Goal: Task Accomplishment & Management: Manage account settings

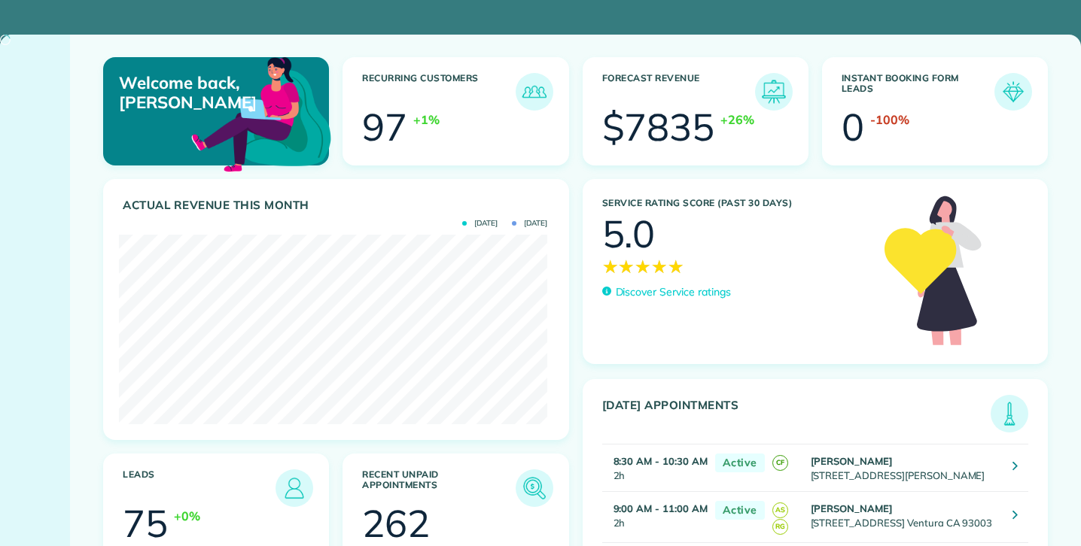
scroll to position [190, 428]
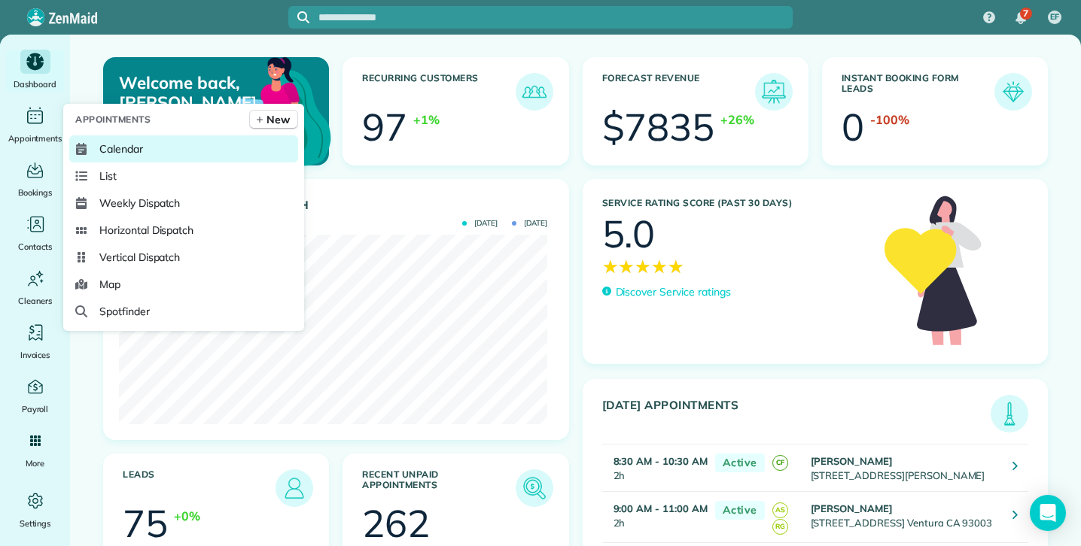
drag, startPoint x: 132, startPoint y: 148, endPoint x: 124, endPoint y: 152, distance: 9.1
click at [131, 148] on span "Calendar" at bounding box center [121, 148] width 44 height 15
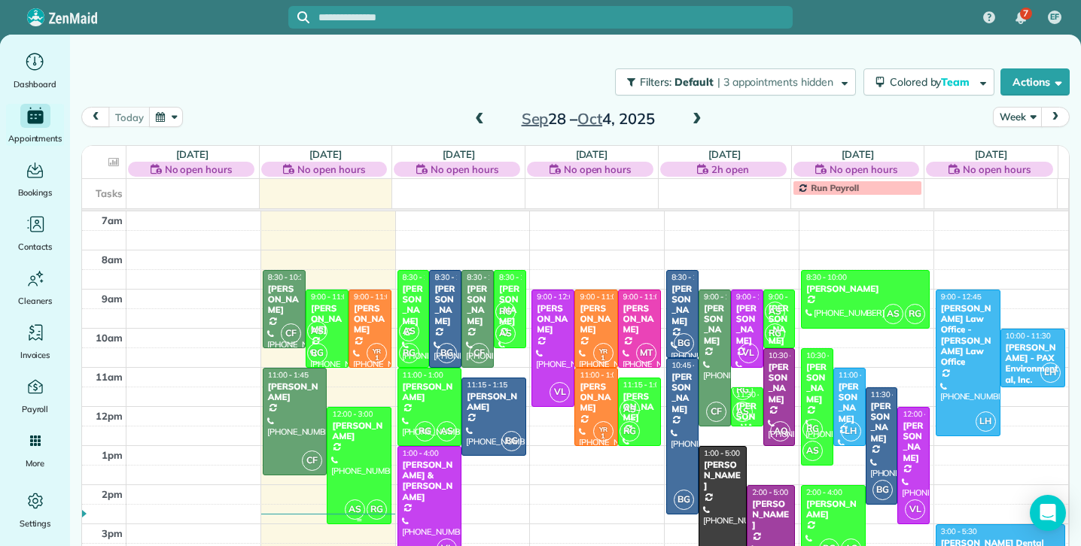
click at [357, 438] on div "Ardas Khalsa" at bounding box center [359, 432] width 56 height 22
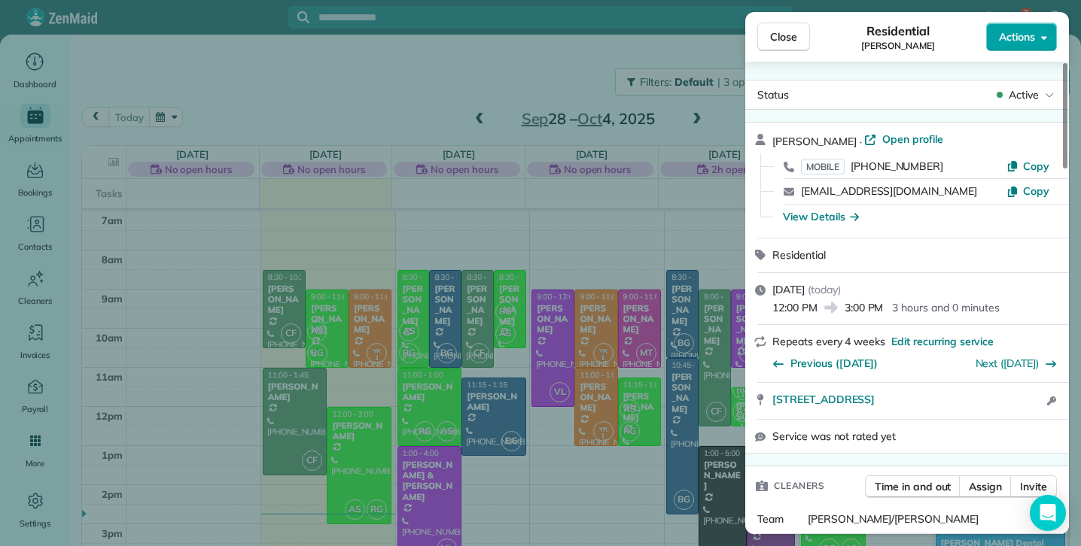
click at [1045, 34] on icon "button" at bounding box center [1044, 37] width 6 height 11
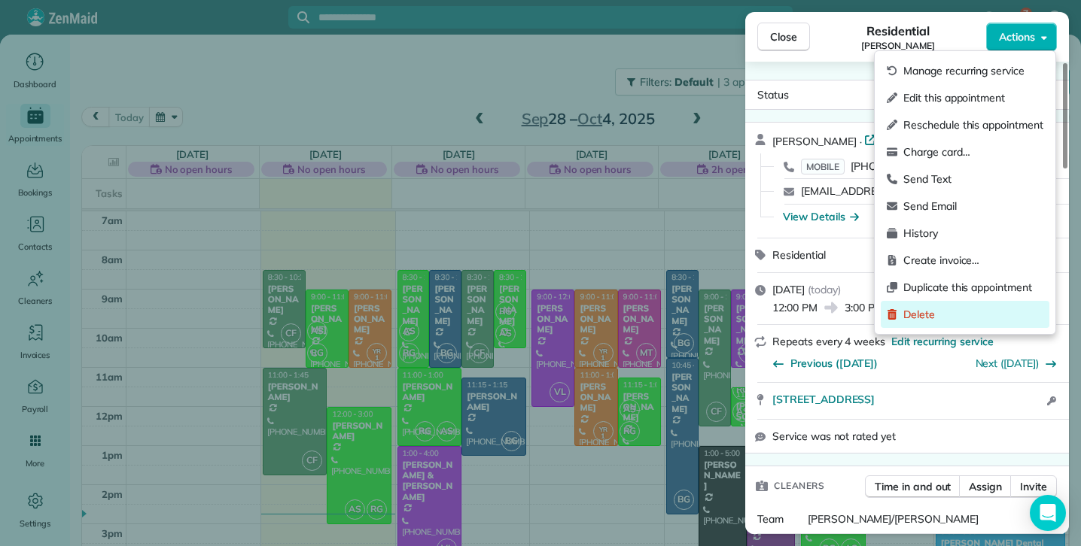
click at [922, 314] on span "Delete" at bounding box center [973, 314] width 140 height 15
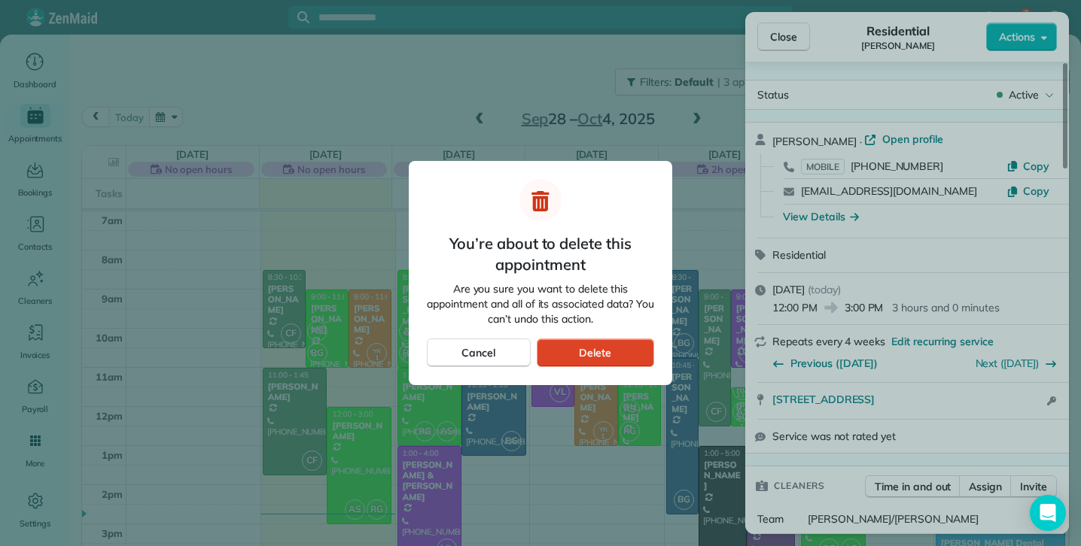
click at [628, 351] on div "Delete" at bounding box center [595, 353] width 117 height 29
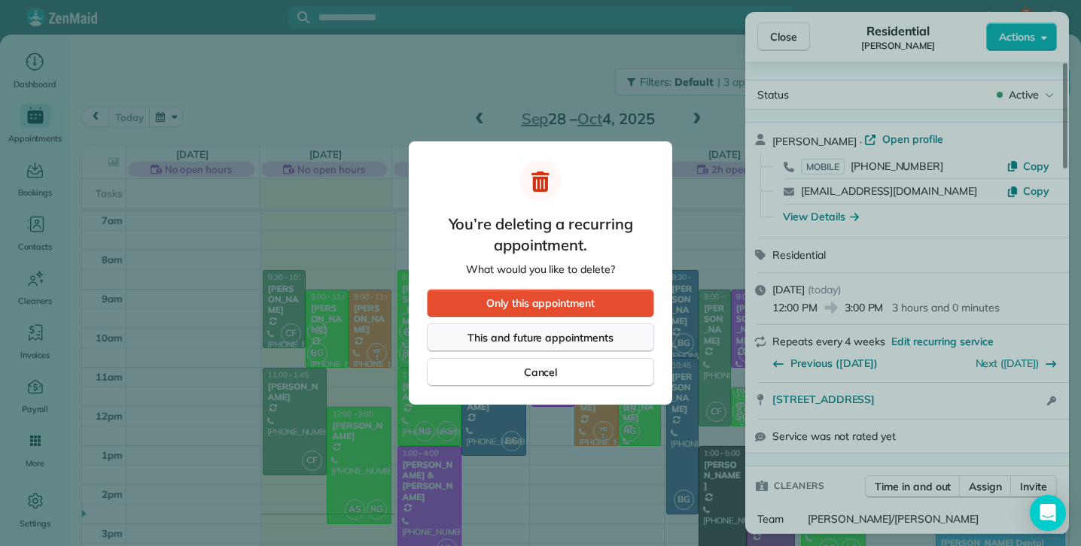
click at [543, 335] on span "This and future appointments" at bounding box center [540, 337] width 146 height 15
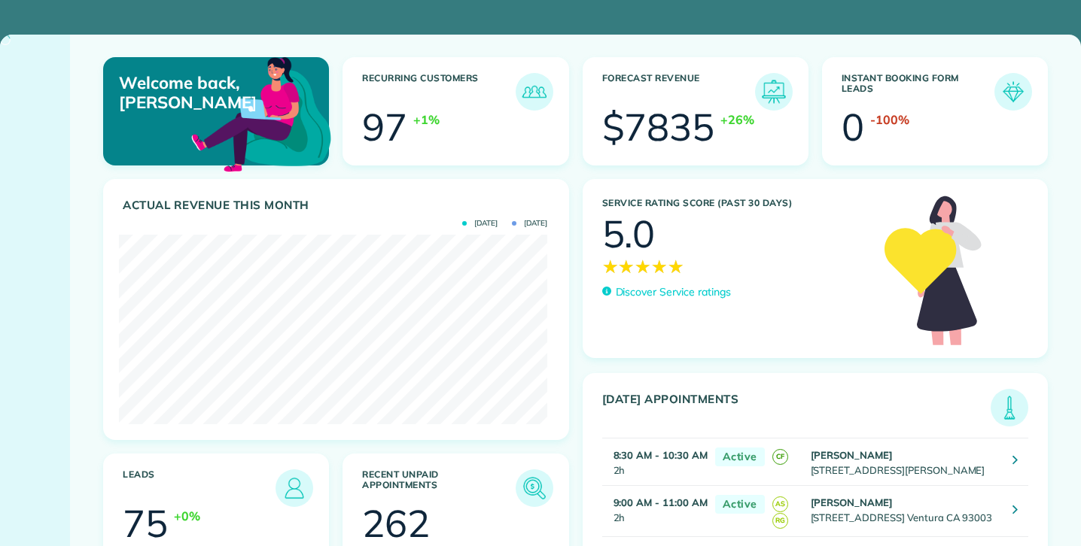
scroll to position [190, 428]
click at [39, 99] on div at bounding box center [35, 291] width 70 height 512
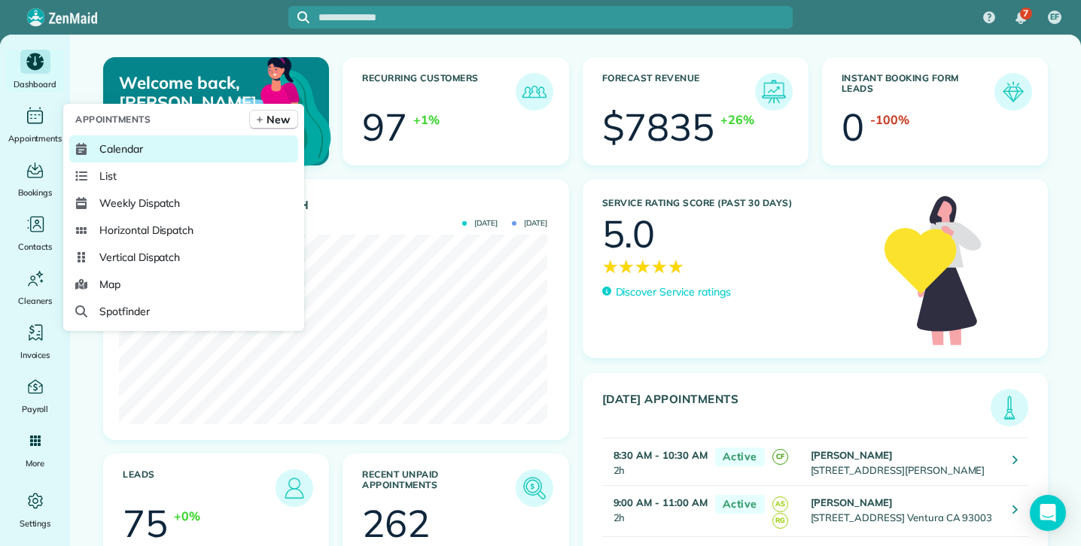
click at [115, 145] on span "Calendar" at bounding box center [121, 148] width 44 height 15
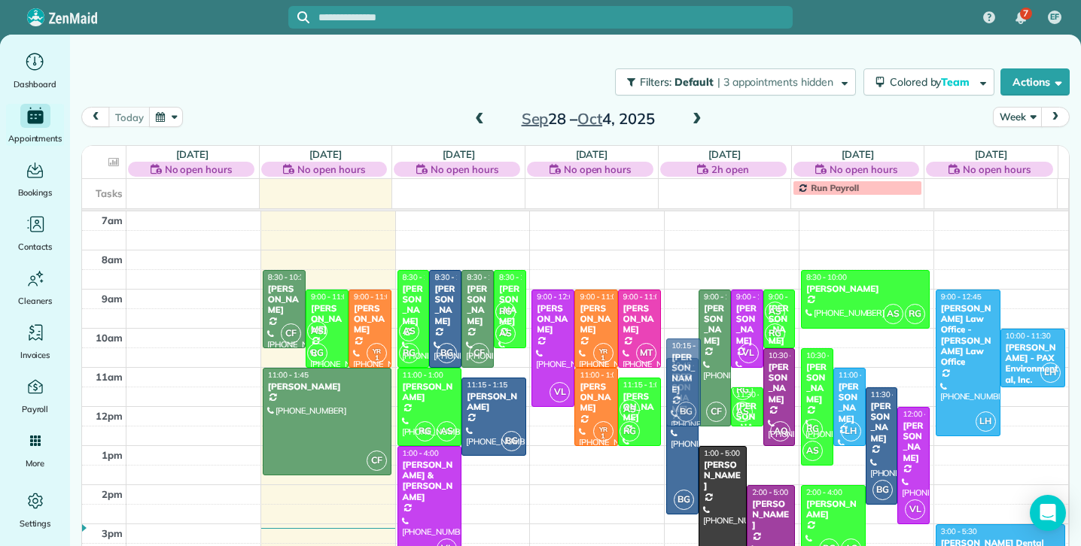
drag, startPoint x: 670, startPoint y: 282, endPoint x: 666, endPoint y: 348, distance: 65.6
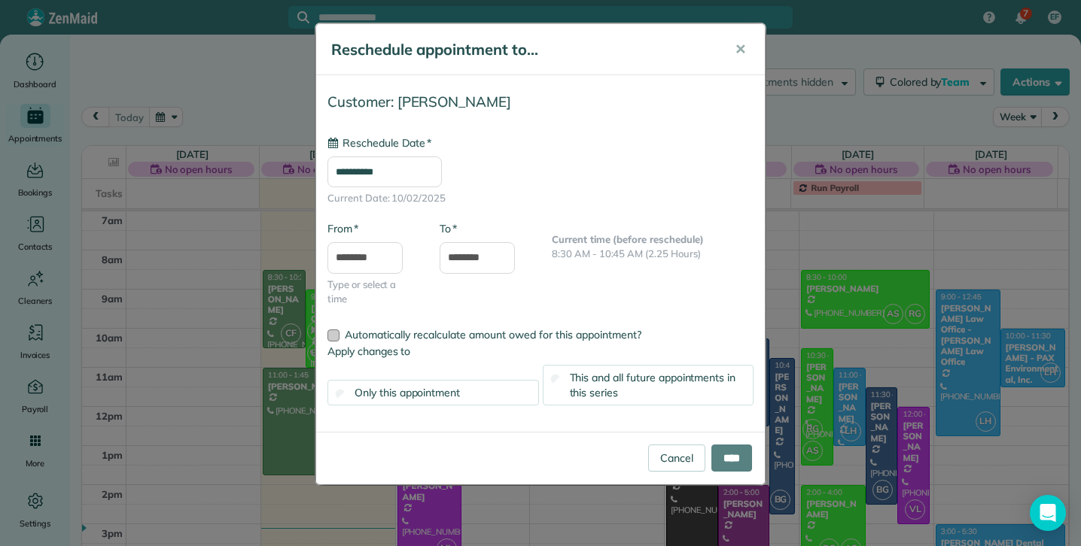
type input "**********"
click at [731, 468] on input "****" at bounding box center [731, 458] width 41 height 27
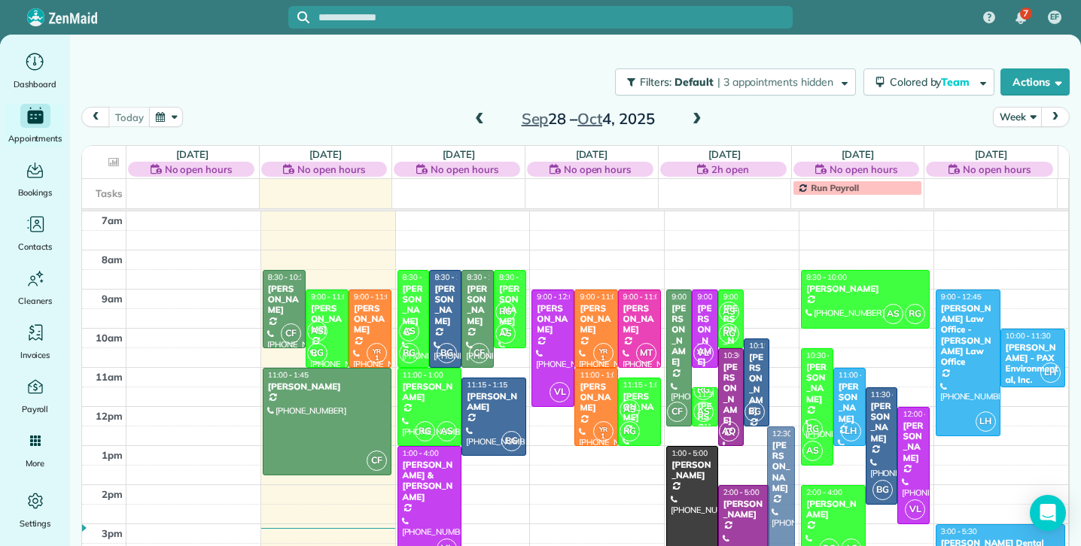
drag, startPoint x: 770, startPoint y: 371, endPoint x: 765, endPoint y: 437, distance: 65.6
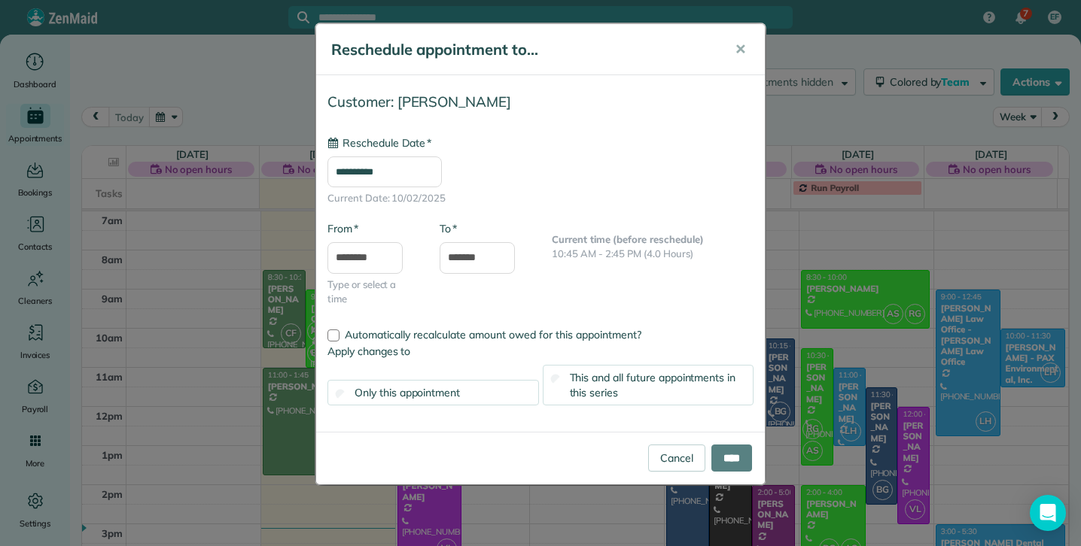
type input "**********"
click at [728, 455] on input "****" at bounding box center [731, 458] width 41 height 27
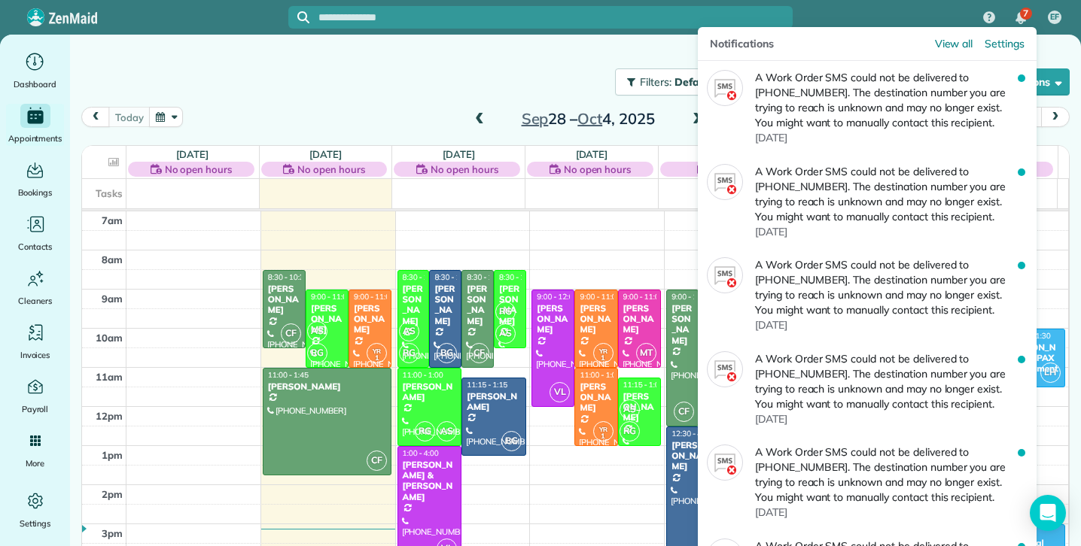
click at [1026, 14] on span "7" at bounding box center [1025, 14] width 5 height 12
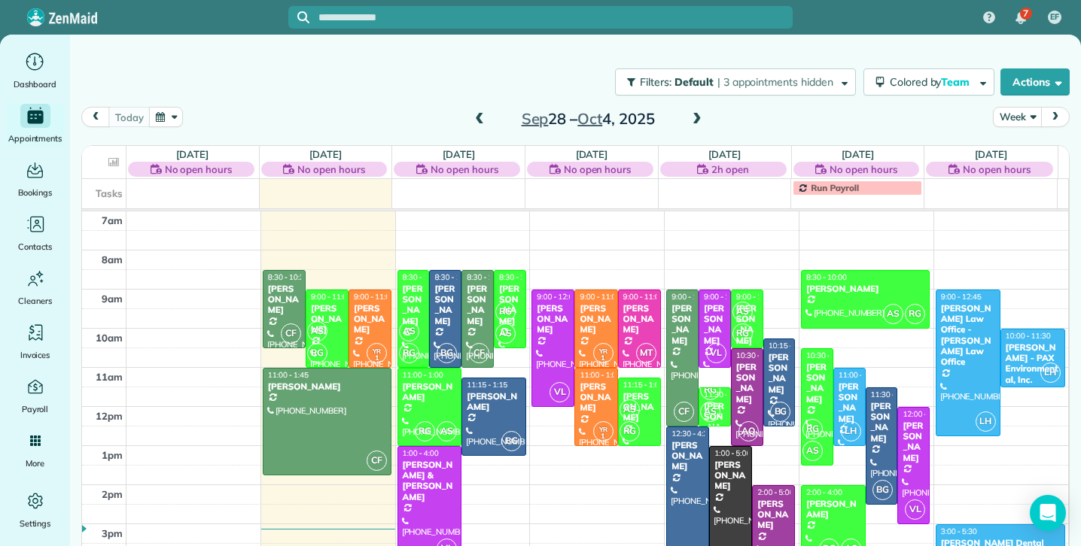
click at [32, 481] on ul "Dashboard Appointments Bookings Contacts Cleaners Invoices Payroll Reports Help…" at bounding box center [35, 291] width 70 height 482
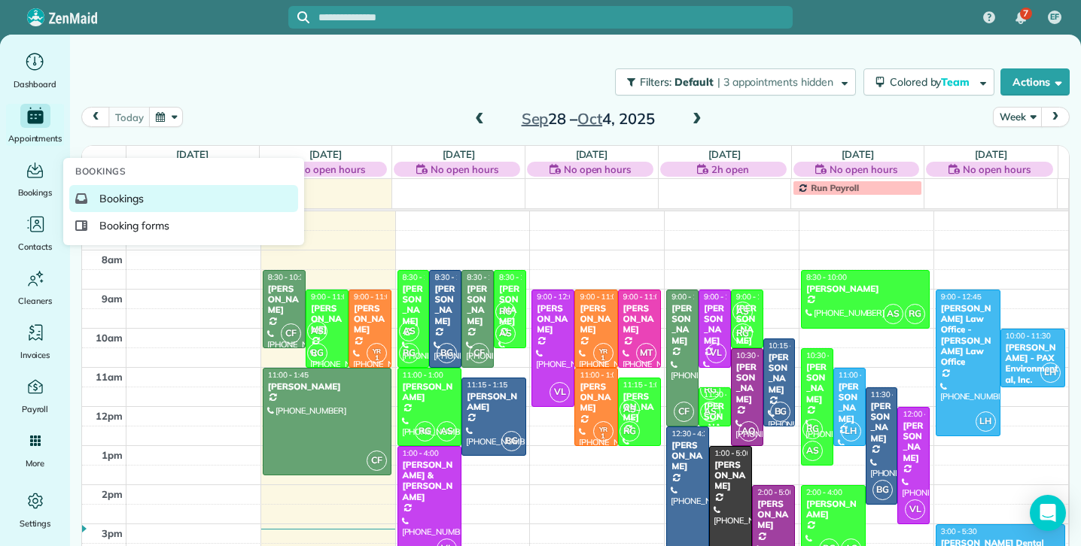
click at [129, 197] on span "Bookings" at bounding box center [121, 198] width 44 height 15
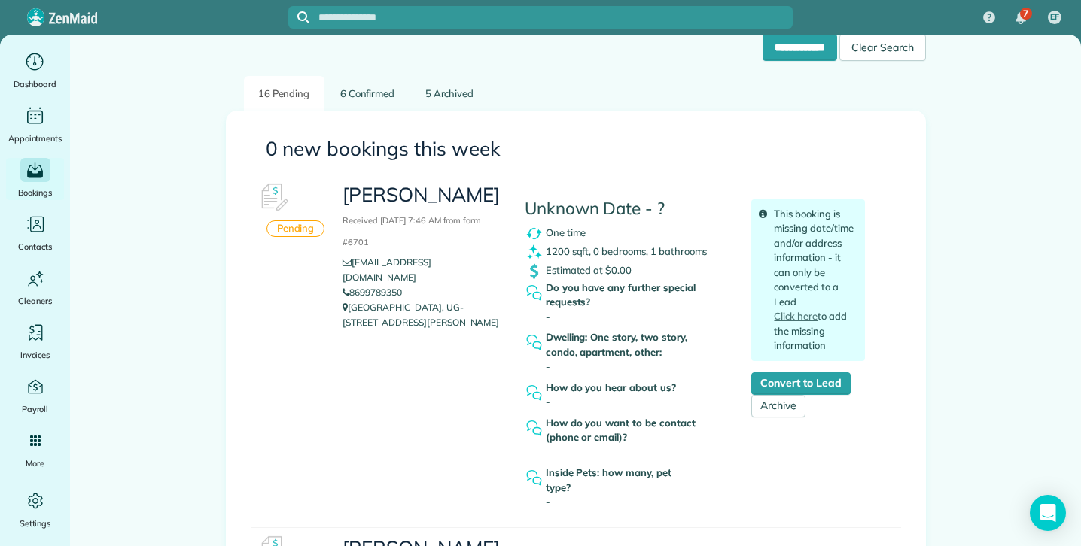
scroll to position [104, 0]
